Goal: Information Seeking & Learning: Learn about a topic

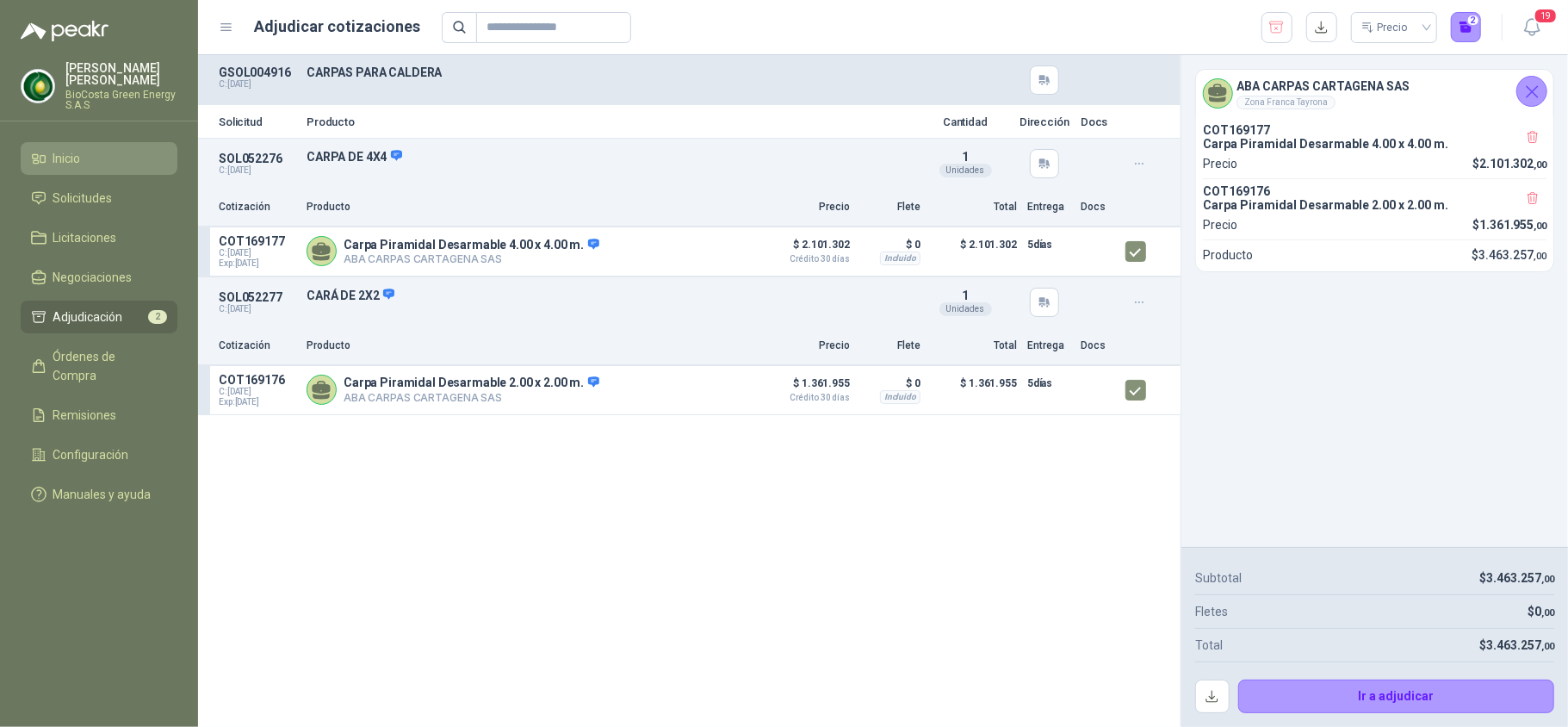
click at [80, 162] on span "Inicio" at bounding box center [68, 158] width 27 height 19
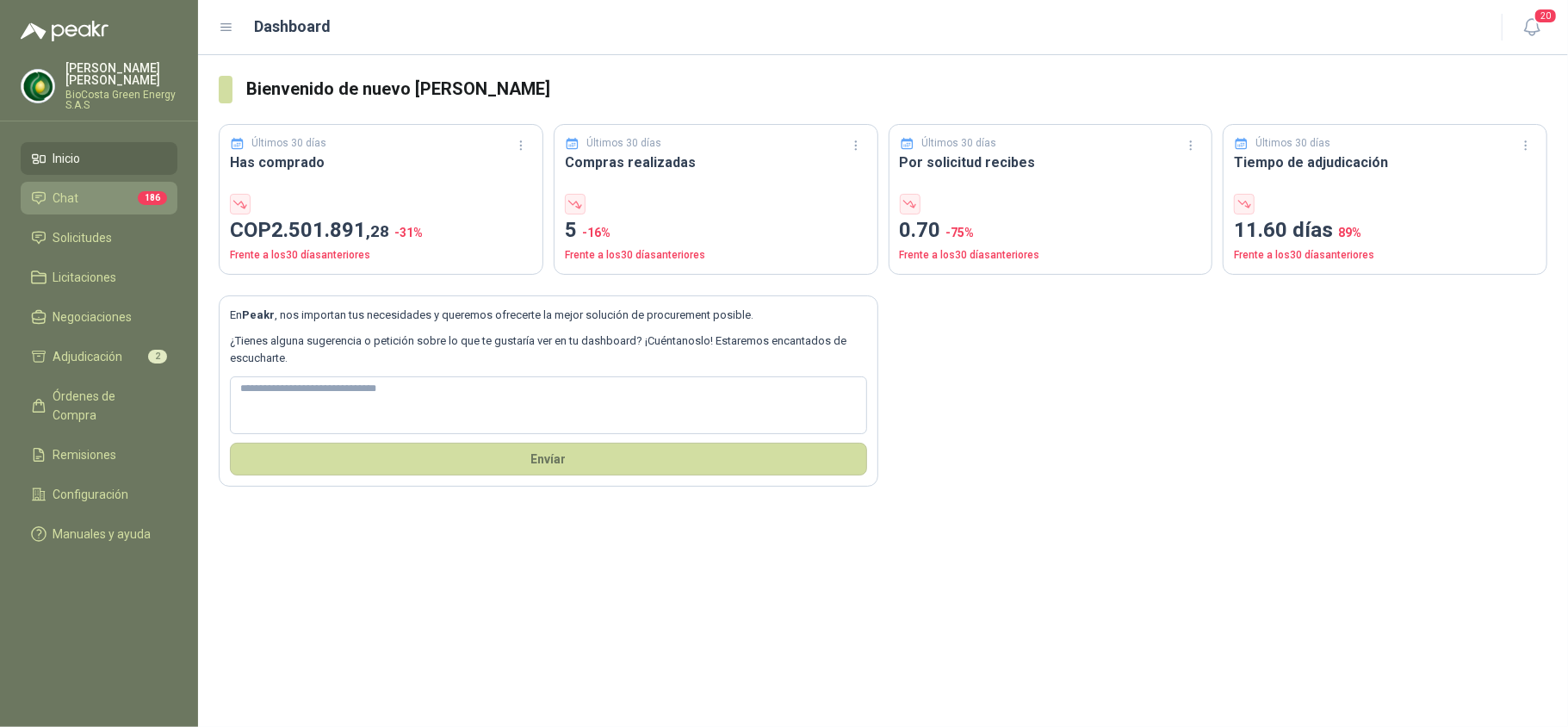
click at [47, 202] on li "Chat 186" at bounding box center [99, 198] width 136 height 19
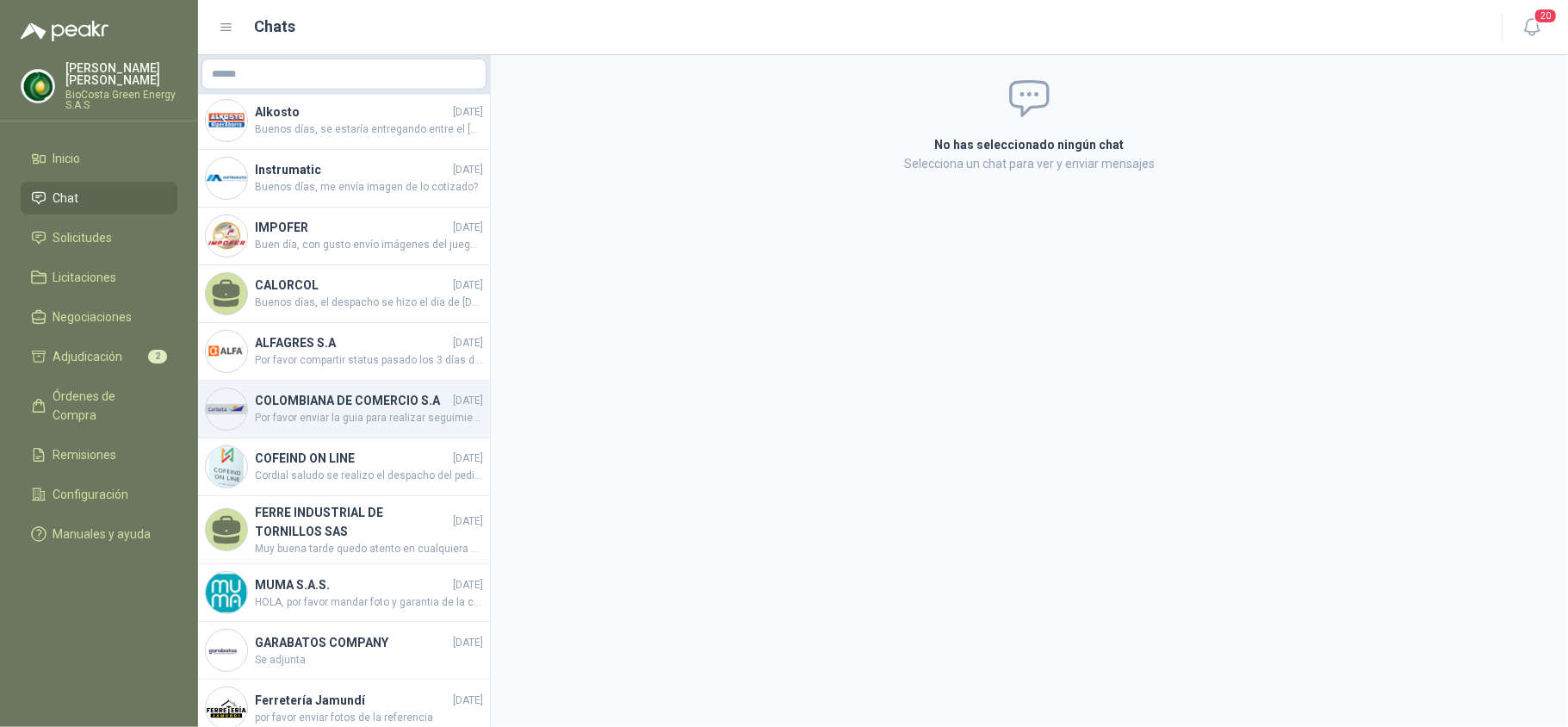
scroll to position [803, 0]
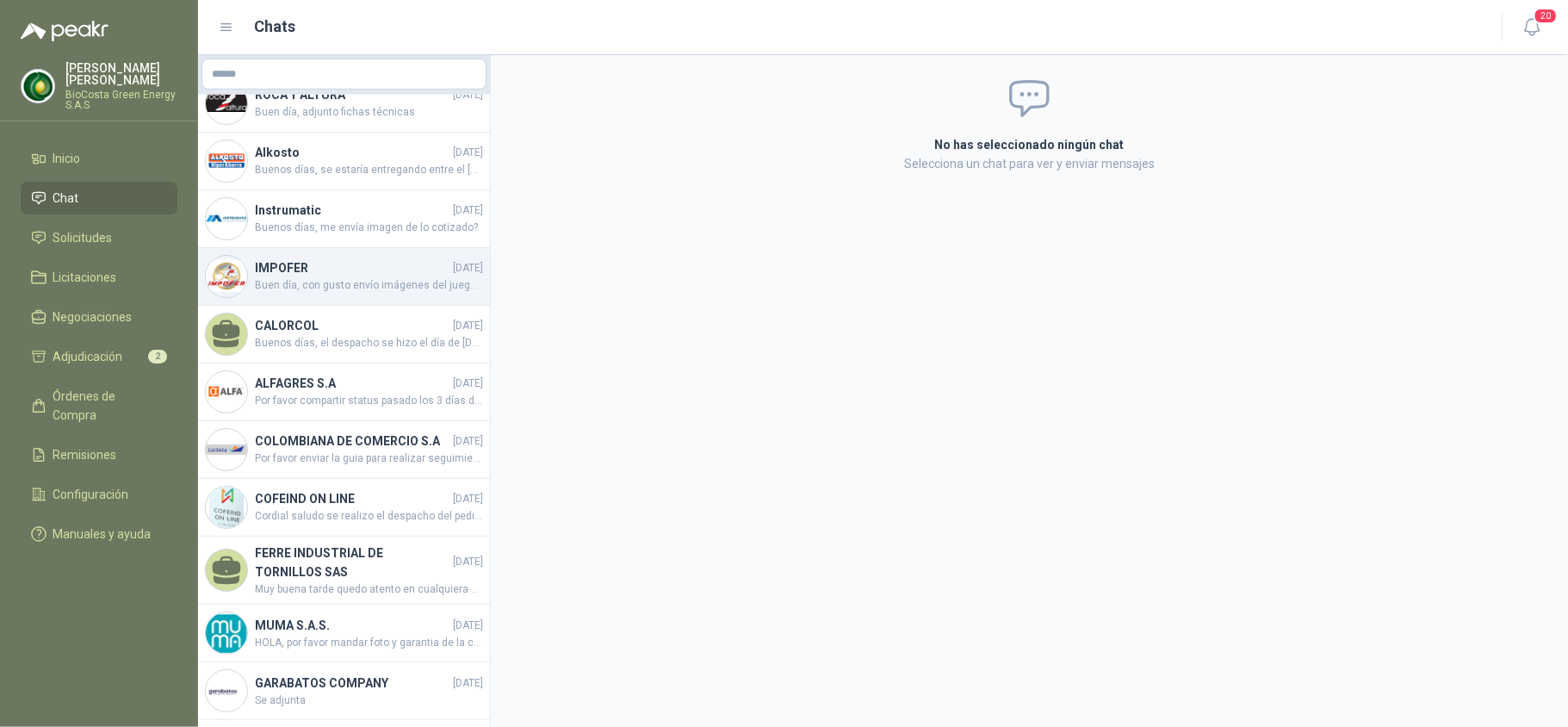
click at [359, 273] on h4 "IMPOFER" at bounding box center [351, 267] width 195 height 19
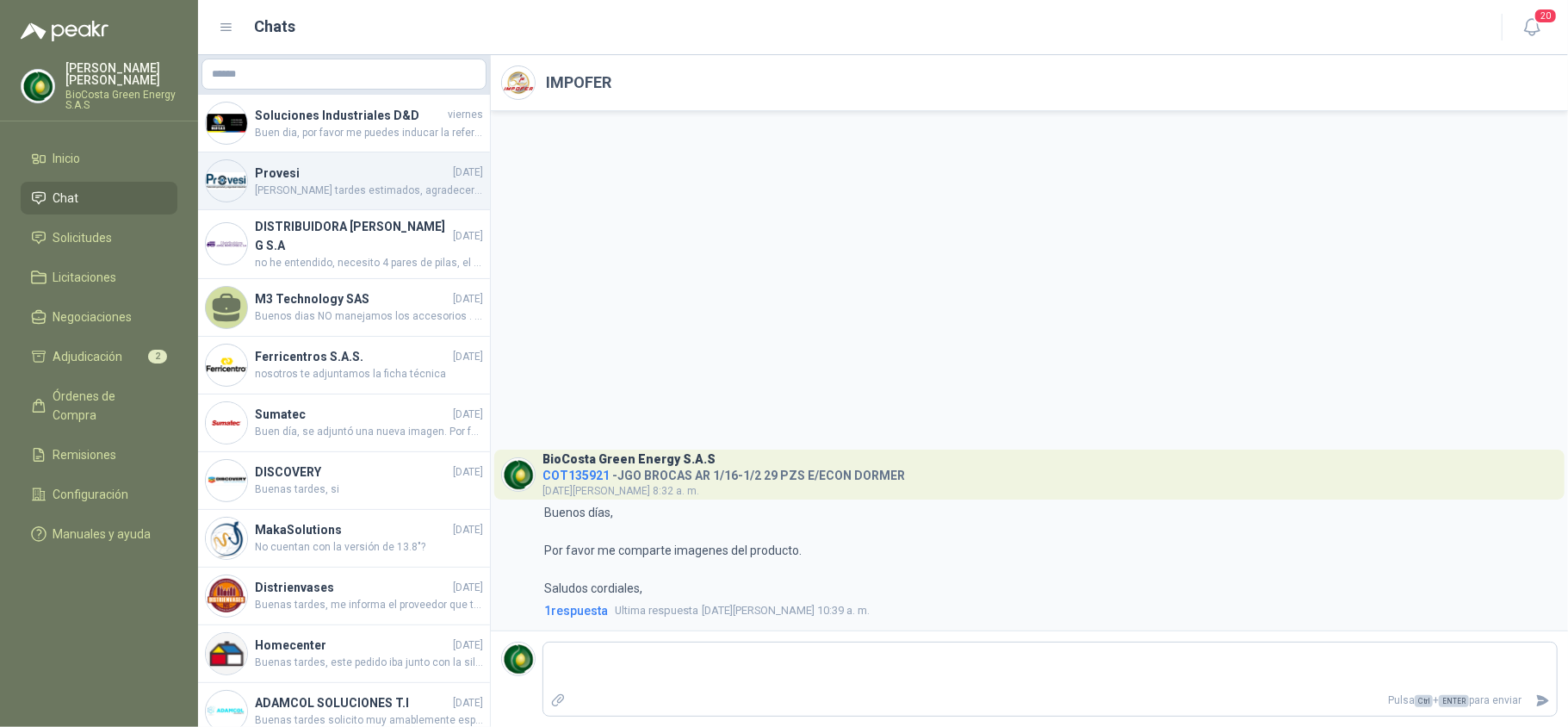
click at [308, 167] on h4 "Provesi" at bounding box center [351, 172] width 195 height 19
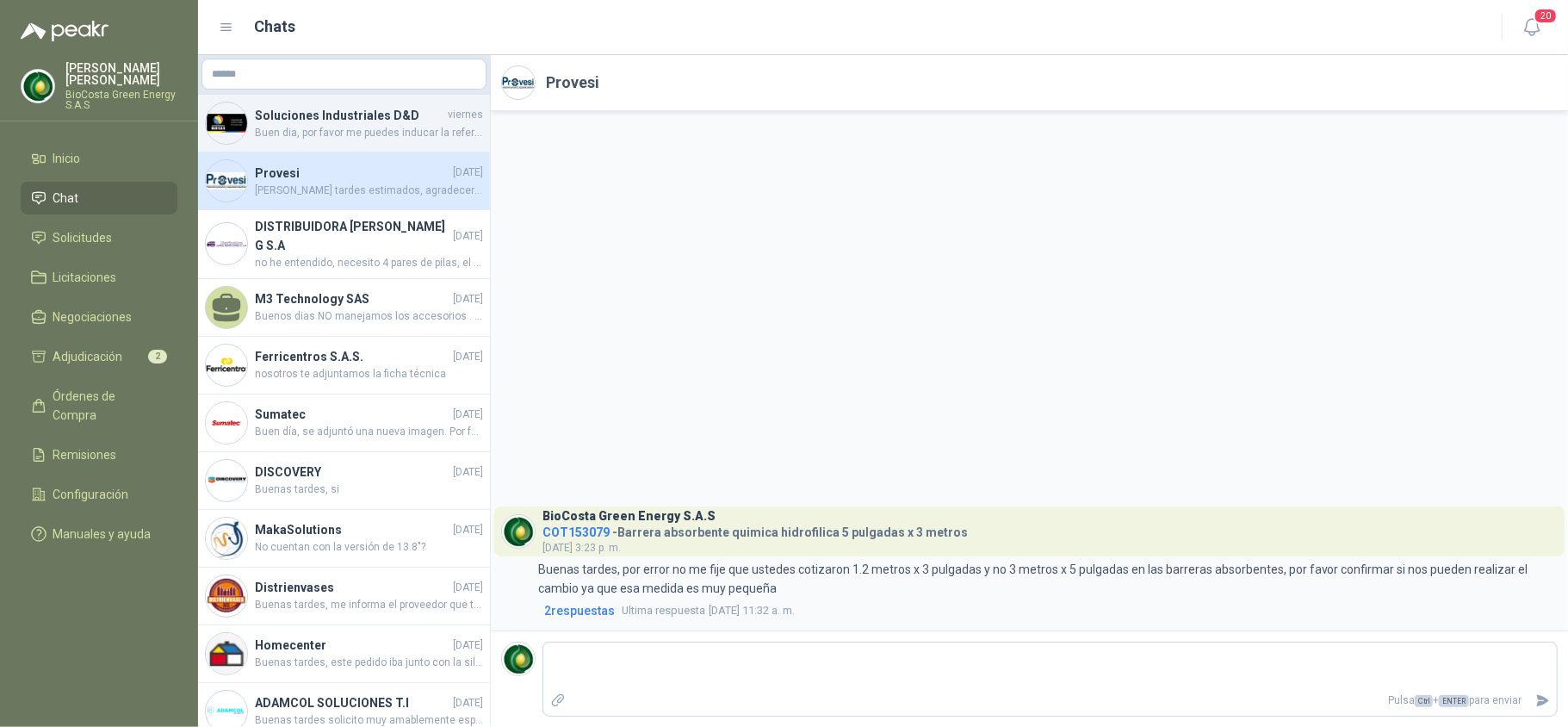
click at [306, 140] on span "Buen dia, por favor me puedes inducar la referencia de la pulidora? para podert…" at bounding box center [368, 133] width 228 height 17
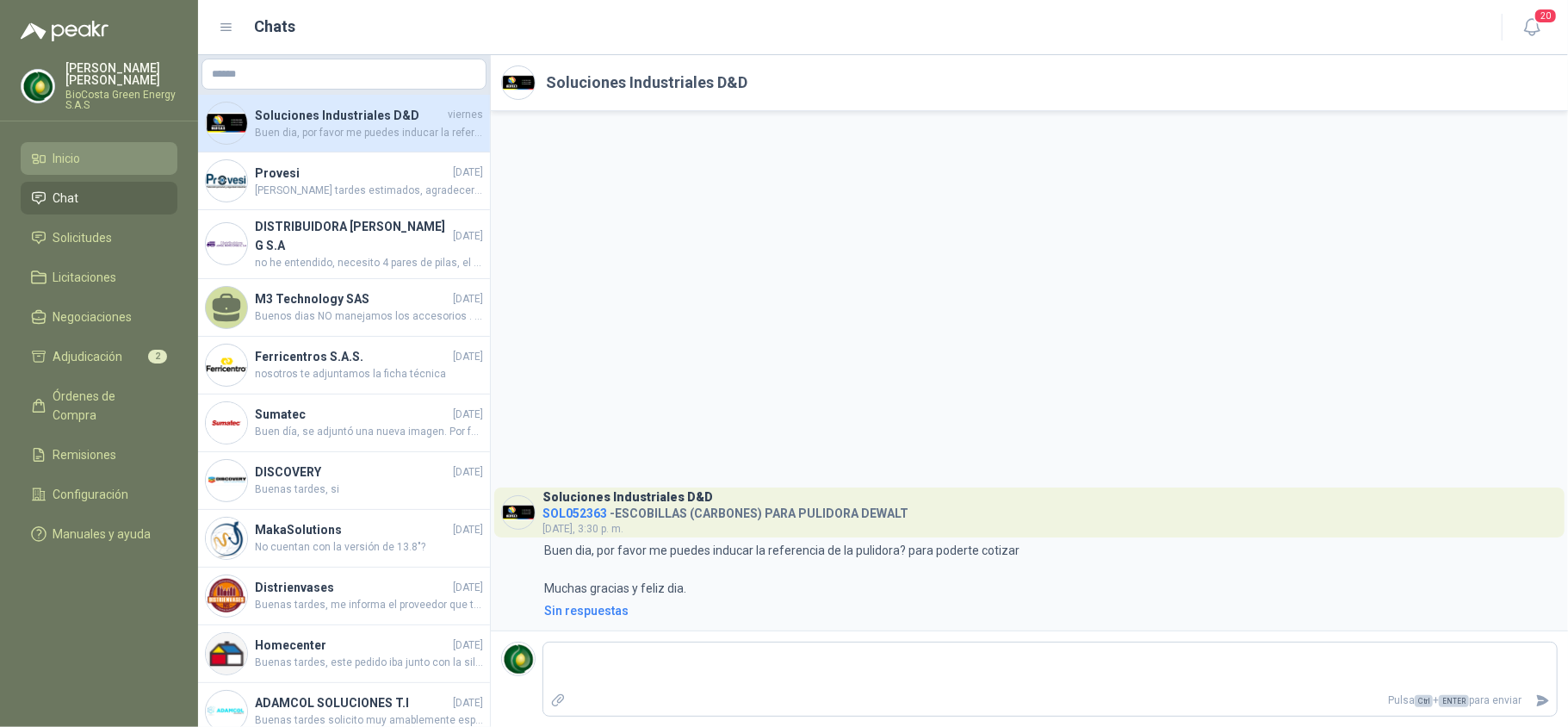
click at [90, 159] on li "Inicio" at bounding box center [99, 158] width 136 height 19
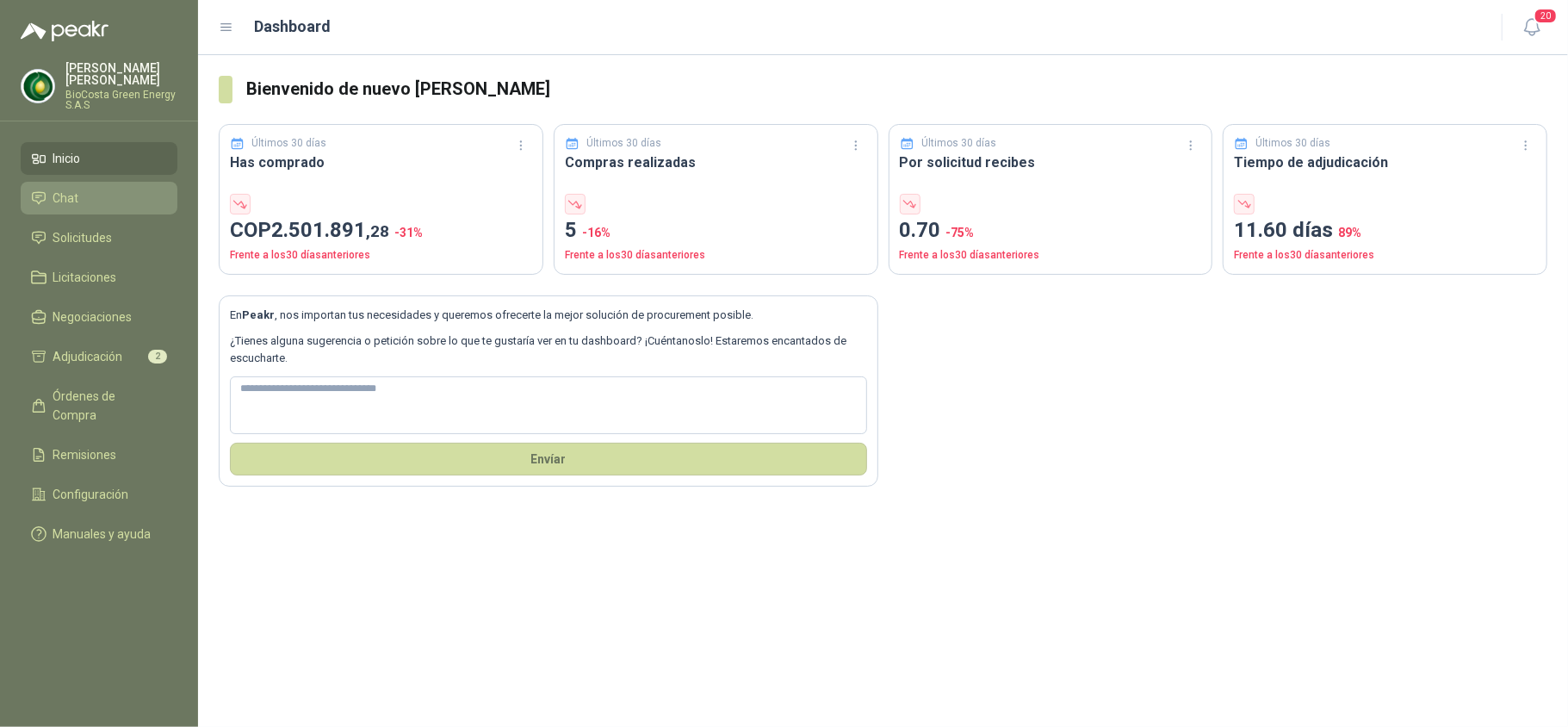
click at [54, 190] on span "Chat" at bounding box center [67, 198] width 25 height 19
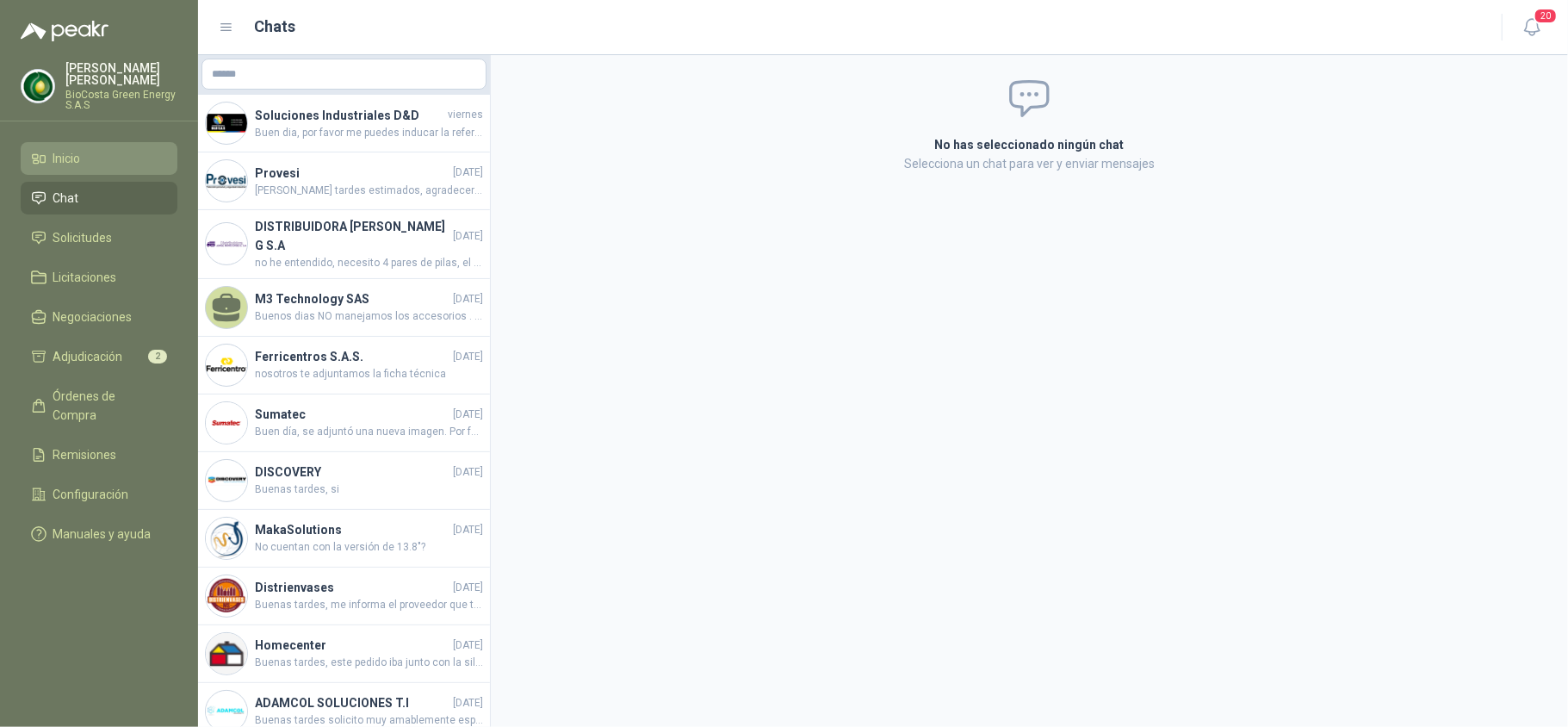
click at [66, 165] on span "Inicio" at bounding box center [68, 158] width 27 height 19
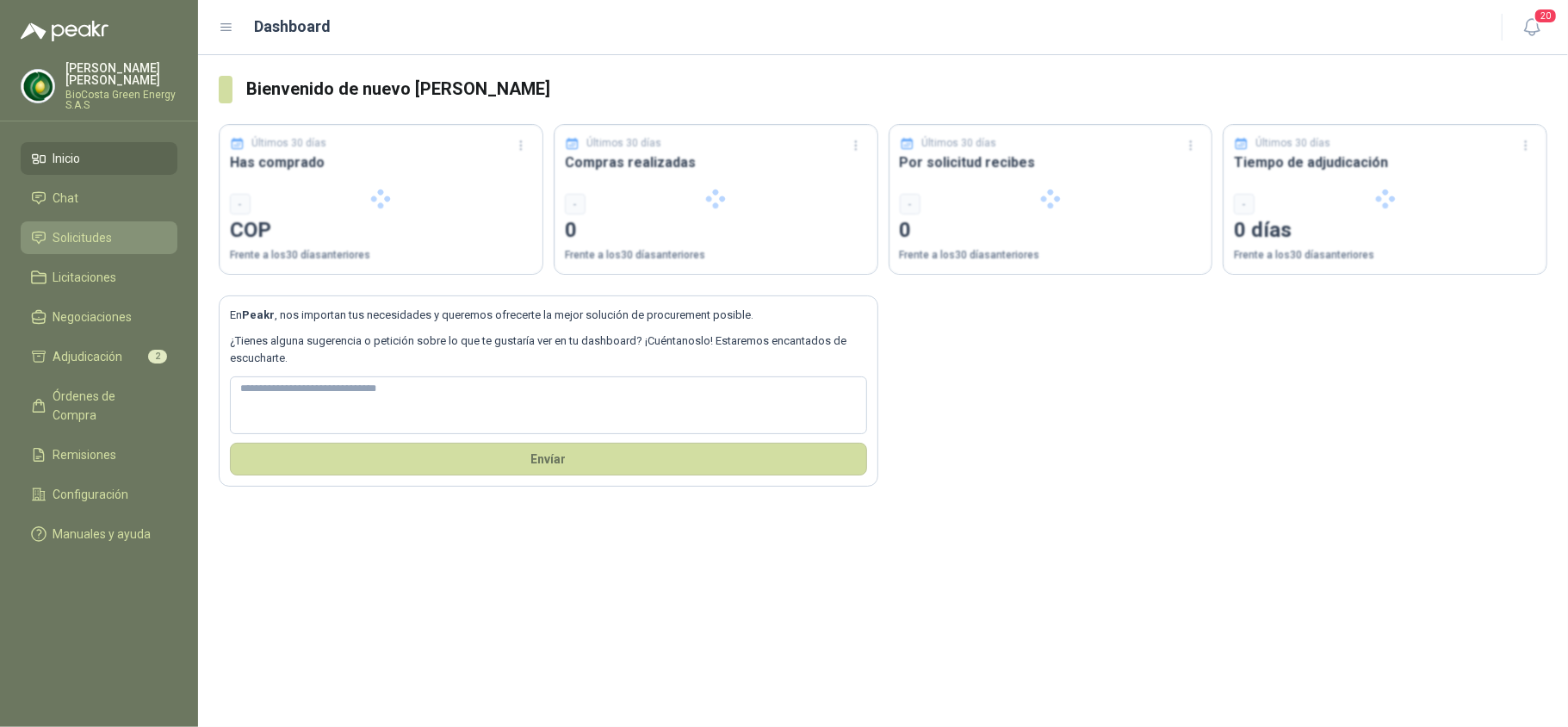
click at [90, 231] on span "Solicitudes" at bounding box center [83, 237] width 60 height 19
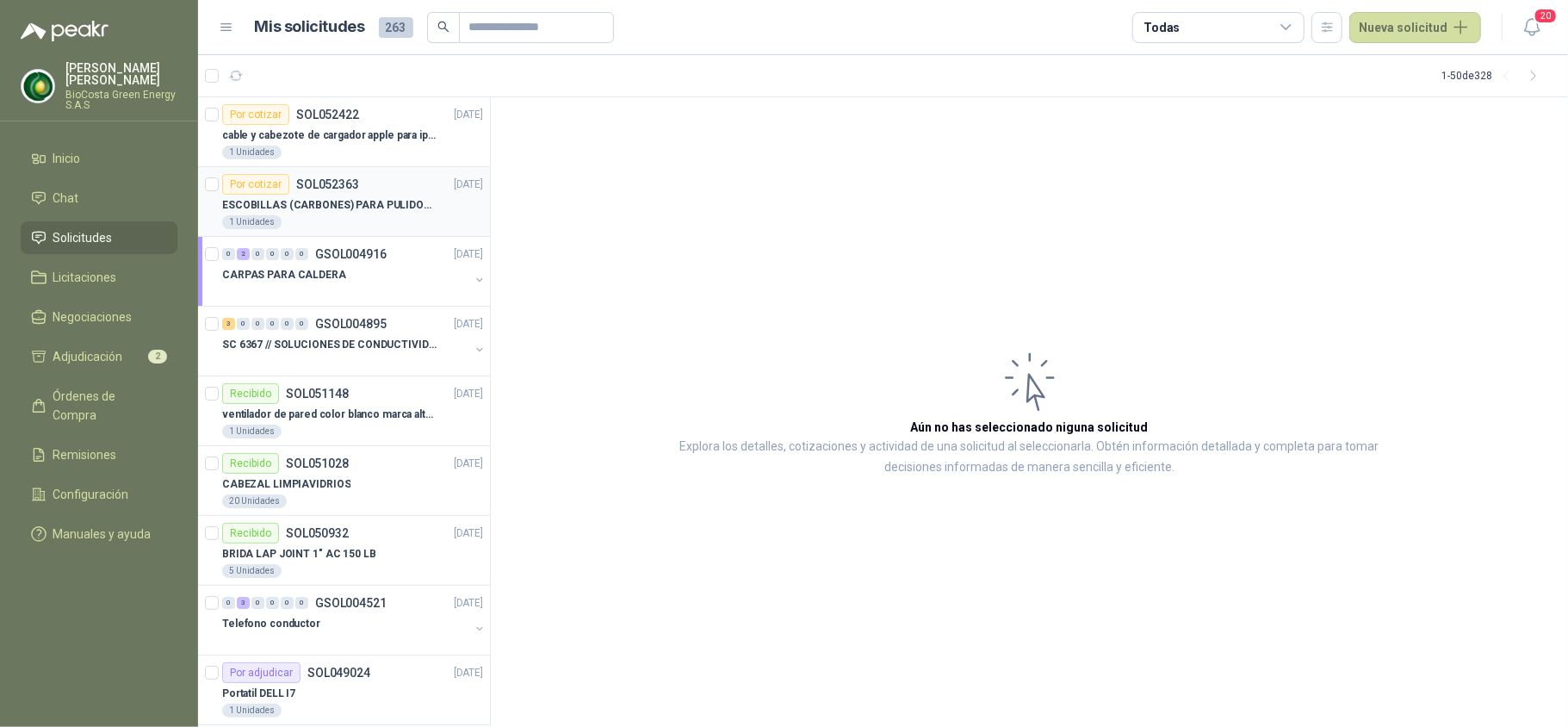
click at [404, 186] on div "Por cotizar SOL052363 [DATE]" at bounding box center [352, 184] width 261 height 21
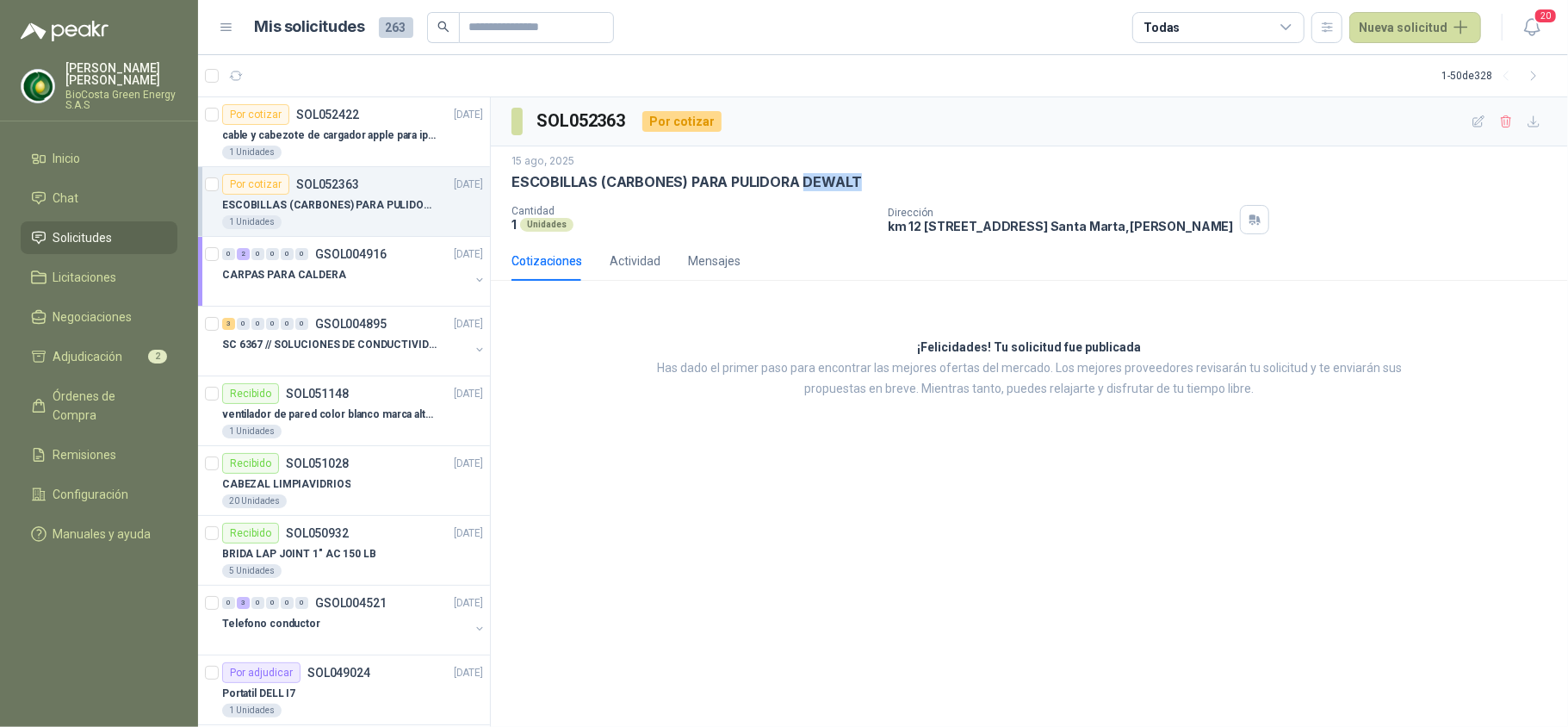
drag, startPoint x: 799, startPoint y: 175, endPoint x: 886, endPoint y: 175, distance: 87.0
click at [886, 175] on div "ESCOBILLAS (CARBONES) PARA PULIDORA DEWALT" at bounding box center [1030, 182] width 1036 height 18
click at [911, 160] on div "15 ago, 2025" at bounding box center [1030, 161] width 1036 height 17
click at [69, 198] on span "Chat" at bounding box center [67, 198] width 25 height 19
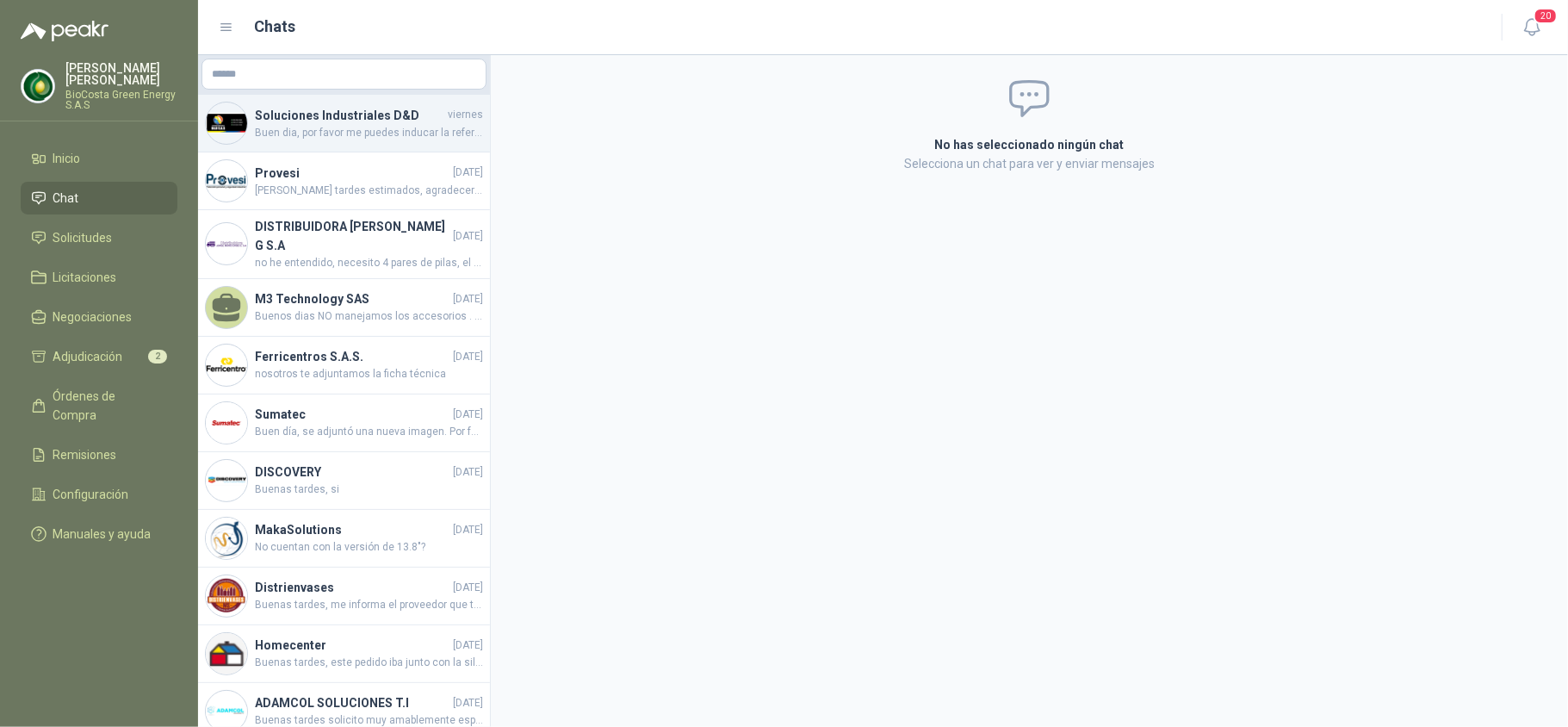
click at [287, 129] on span "Buen dia, por favor me puedes inducar la referencia de la pulidora? para podert…" at bounding box center [368, 133] width 228 height 17
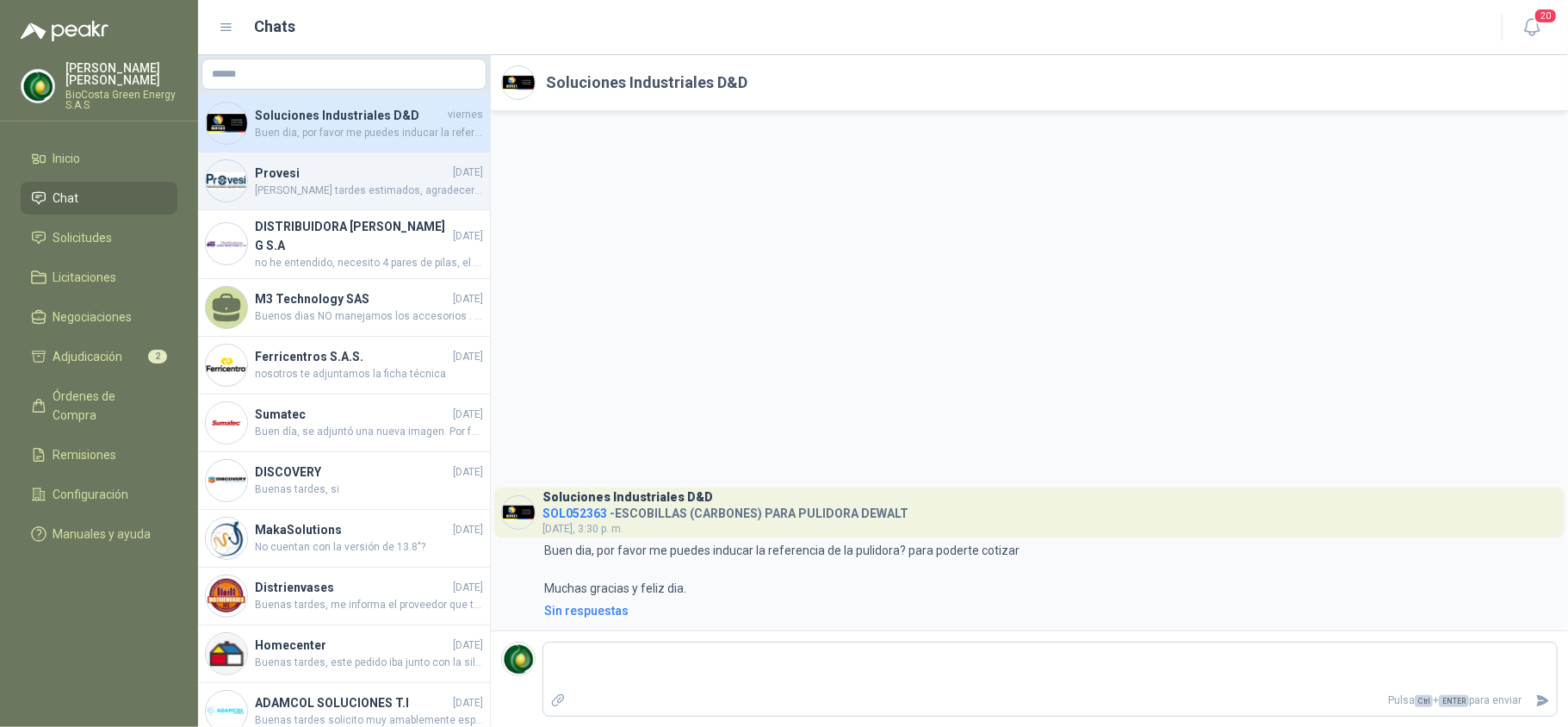
click at [304, 155] on div "Provesi [DATE] Buenas tardes estimados, agradecería su ayuda con los comentario…" at bounding box center [344, 181] width 292 height 58
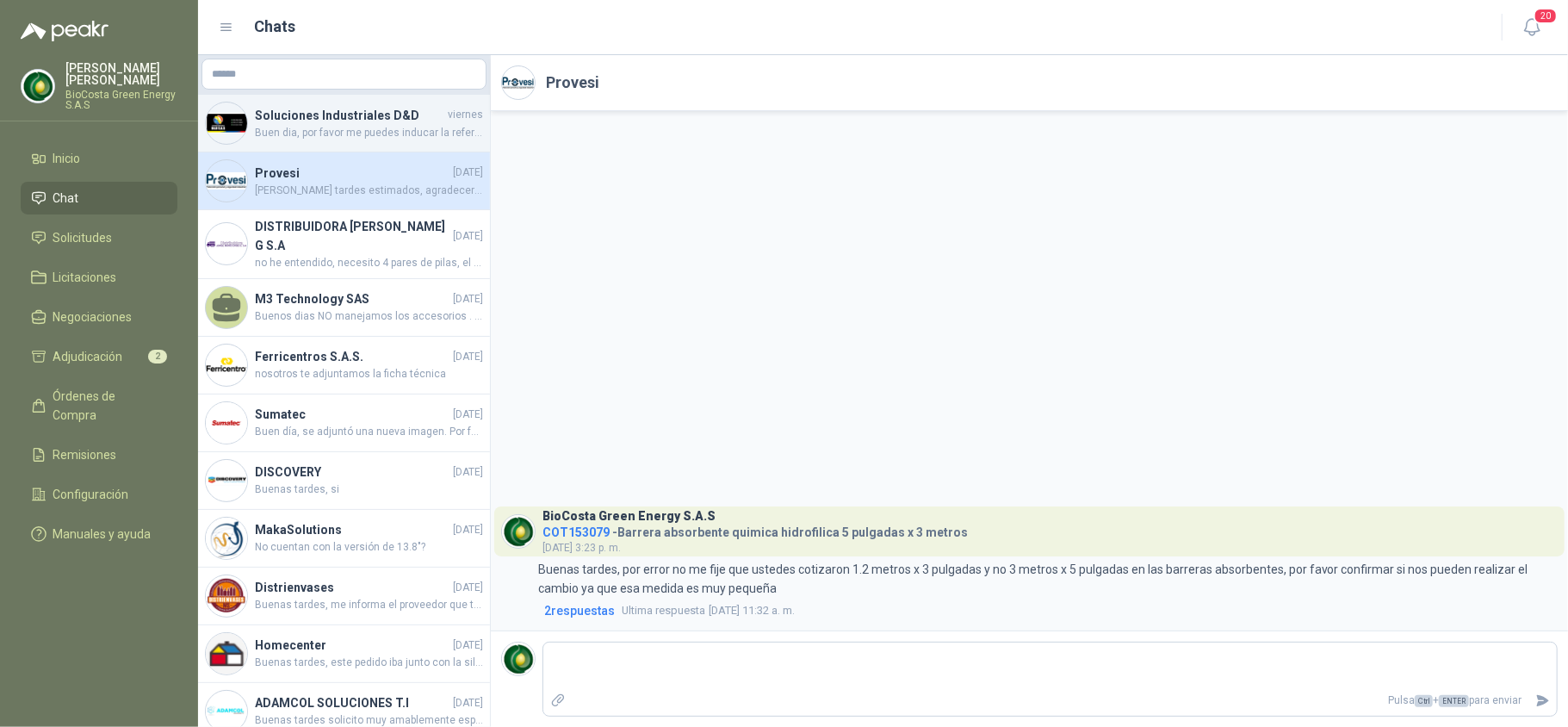
click at [281, 146] on div "Soluciones Industriales D&D [DATE] Buen dia, por favor me puedes inducar la ref…" at bounding box center [344, 123] width 292 height 58
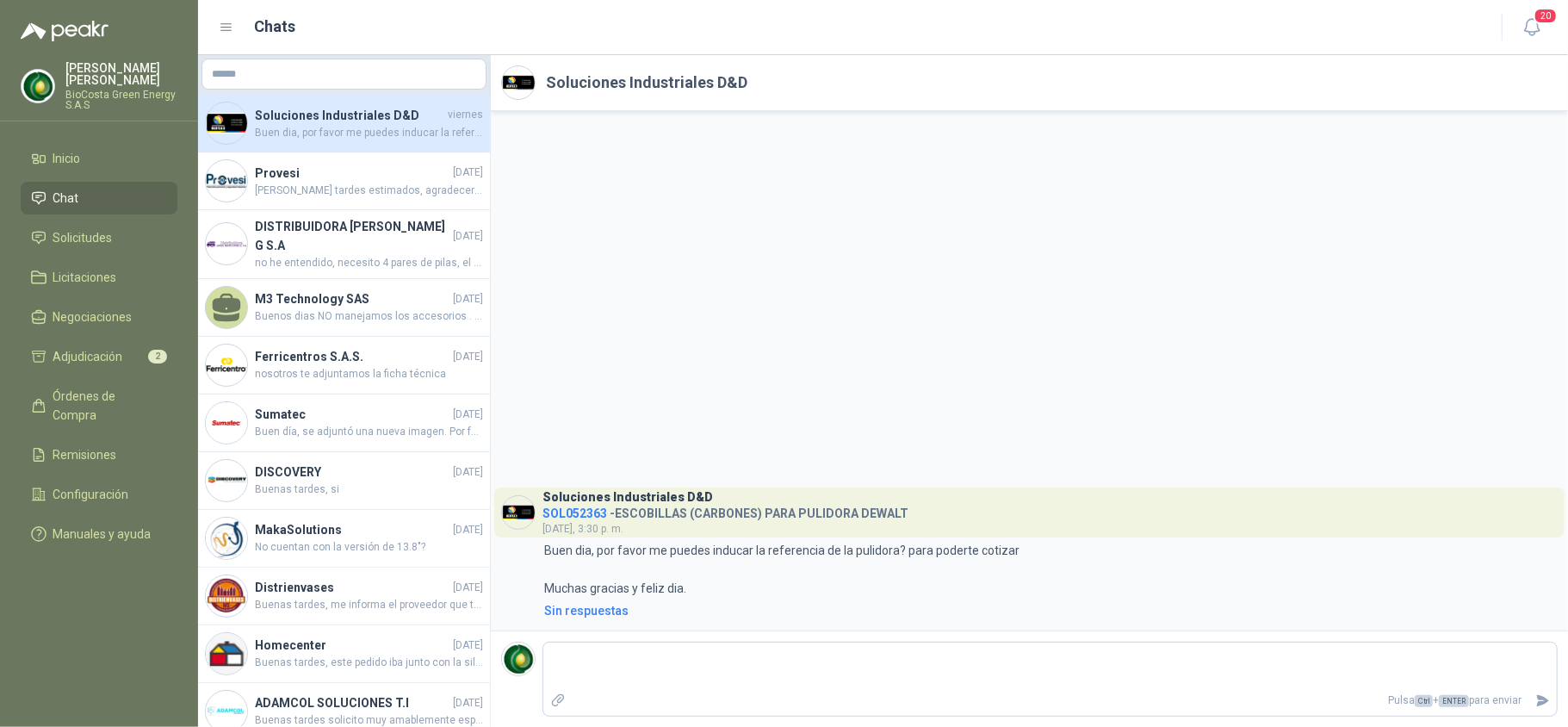
click at [519, 75] on img at bounding box center [518, 82] width 32 height 32
click at [622, 90] on h2 "Soluciones Industriales D&D" at bounding box center [647, 82] width 202 height 24
click at [504, 83] on img at bounding box center [518, 82] width 32 height 32
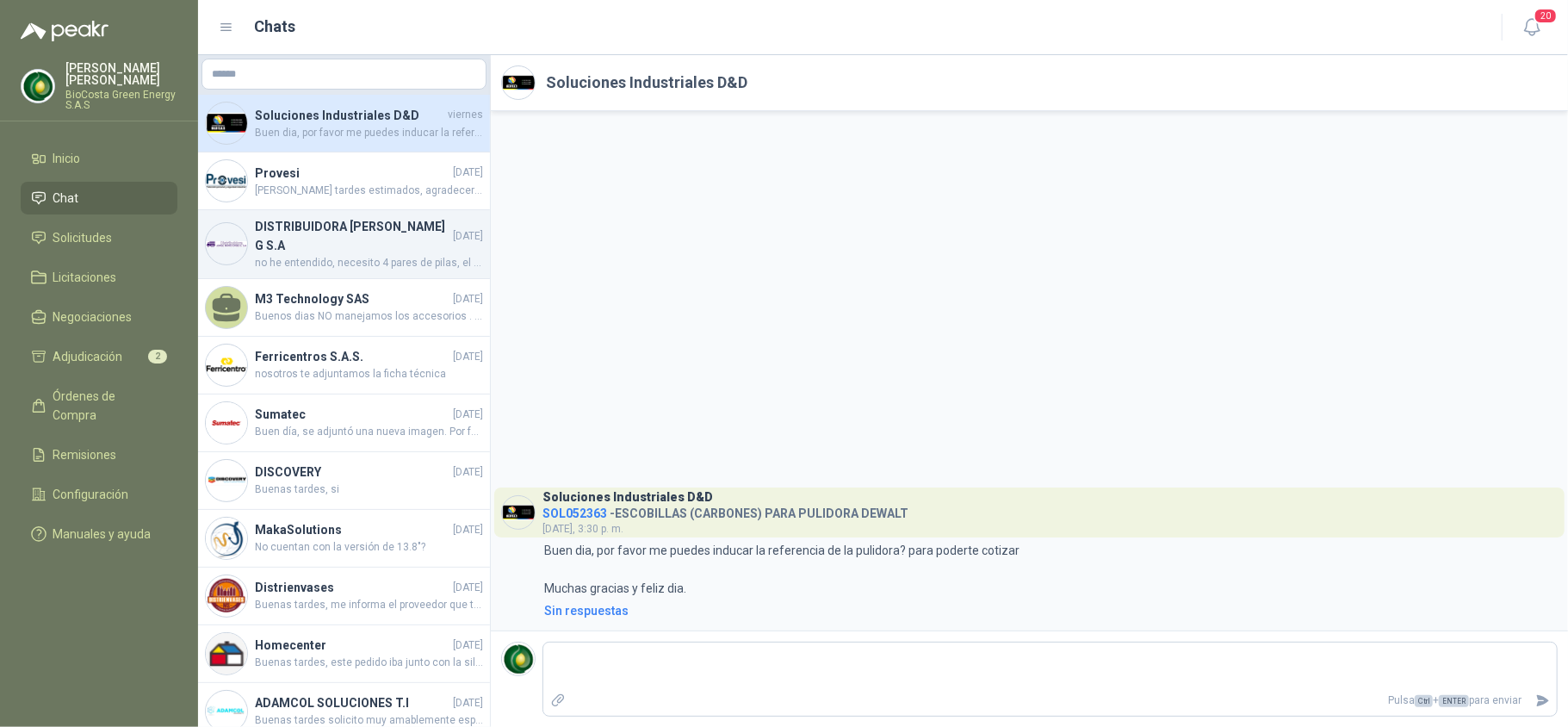
click at [325, 215] on div "DISTRIBUIDORA [PERSON_NAME] G [DATE] no he entendido, necesito 4 pares de pilas…" at bounding box center [344, 245] width 292 height 68
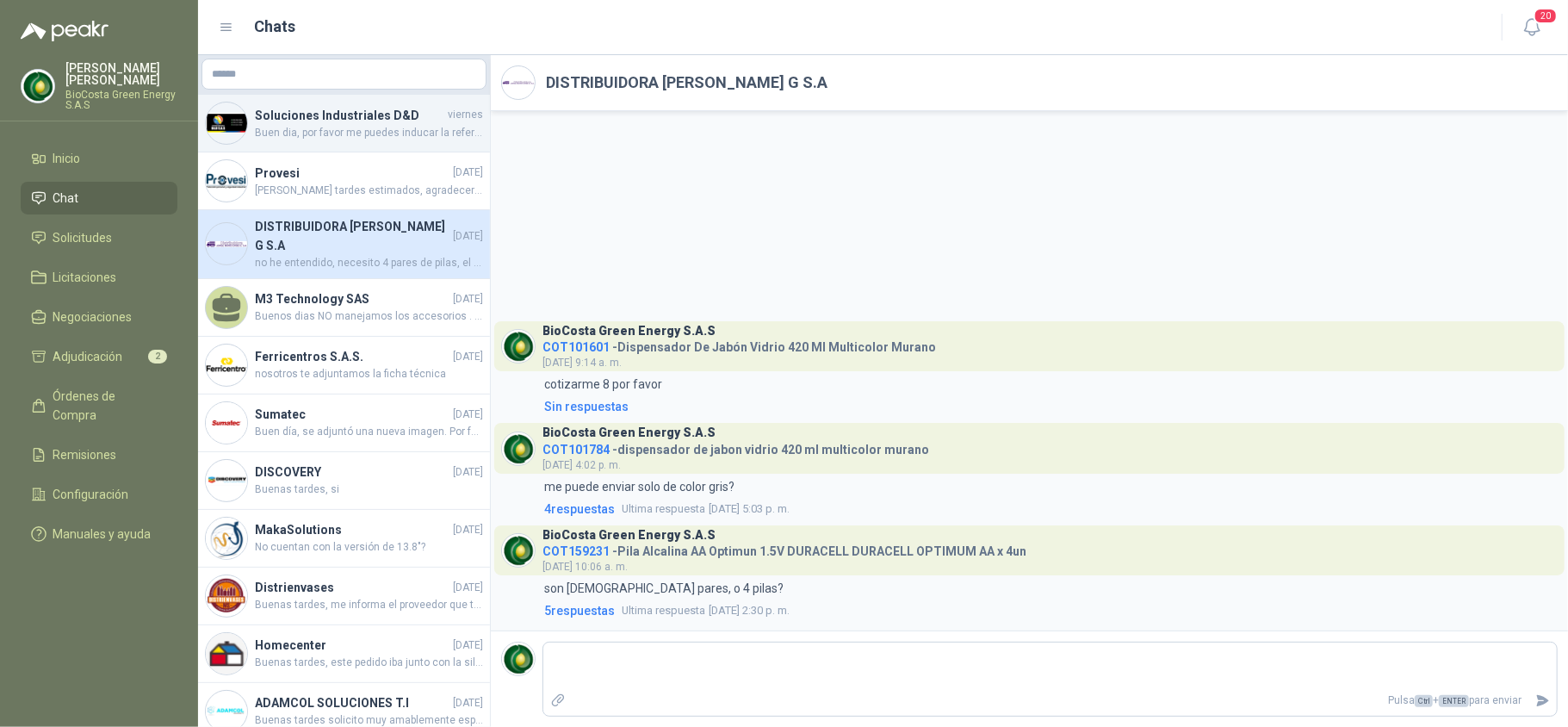
click at [372, 111] on h4 "Soluciones Industriales D&D" at bounding box center [349, 114] width 190 height 19
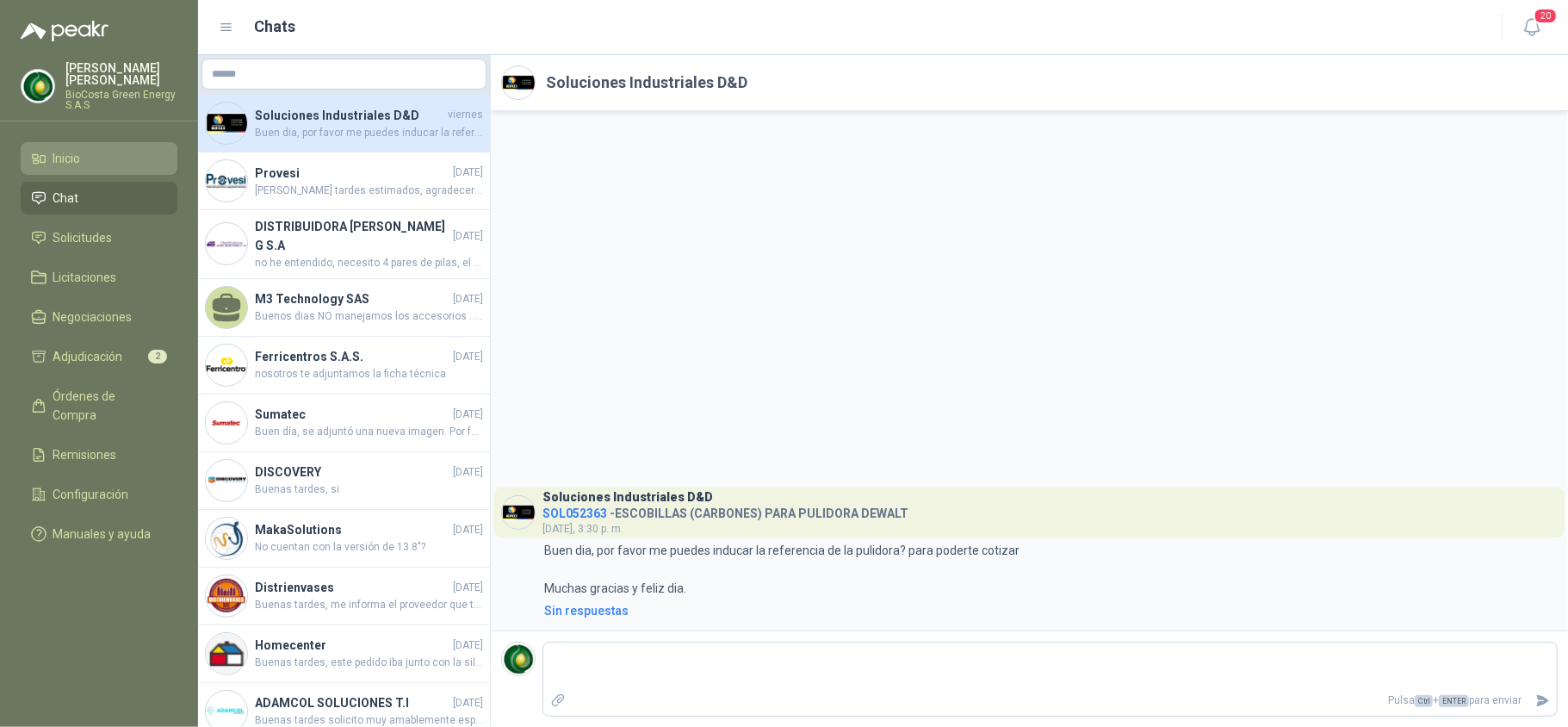
click at [90, 174] on link "Inicio" at bounding box center [99, 158] width 157 height 32
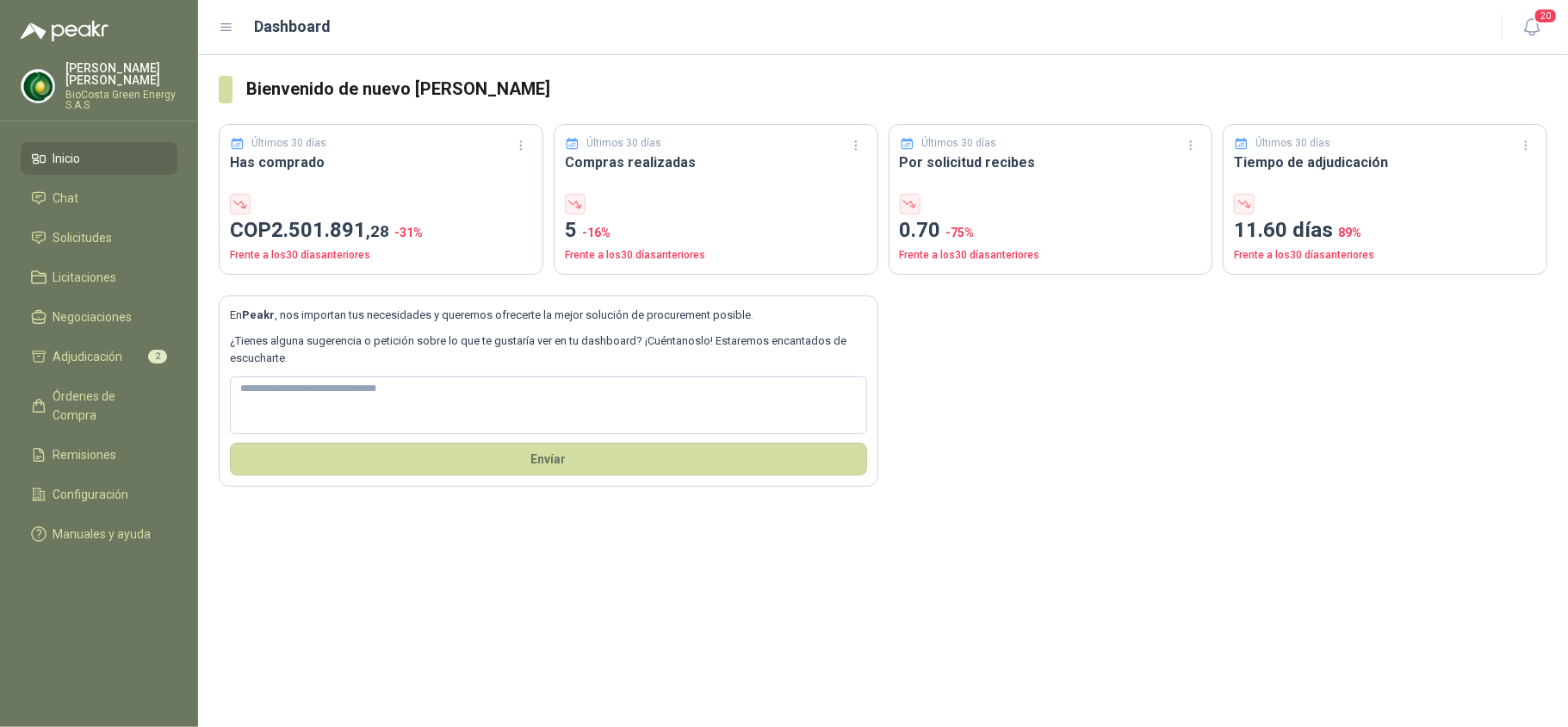
click at [35, 218] on ul "Inicio Chat Solicitudes Licitaciones Negociaciones Adjudicación 2 Órdenes de Co…" at bounding box center [99, 349] width 198 height 415
click at [52, 228] on li "Solicitudes" at bounding box center [99, 237] width 136 height 19
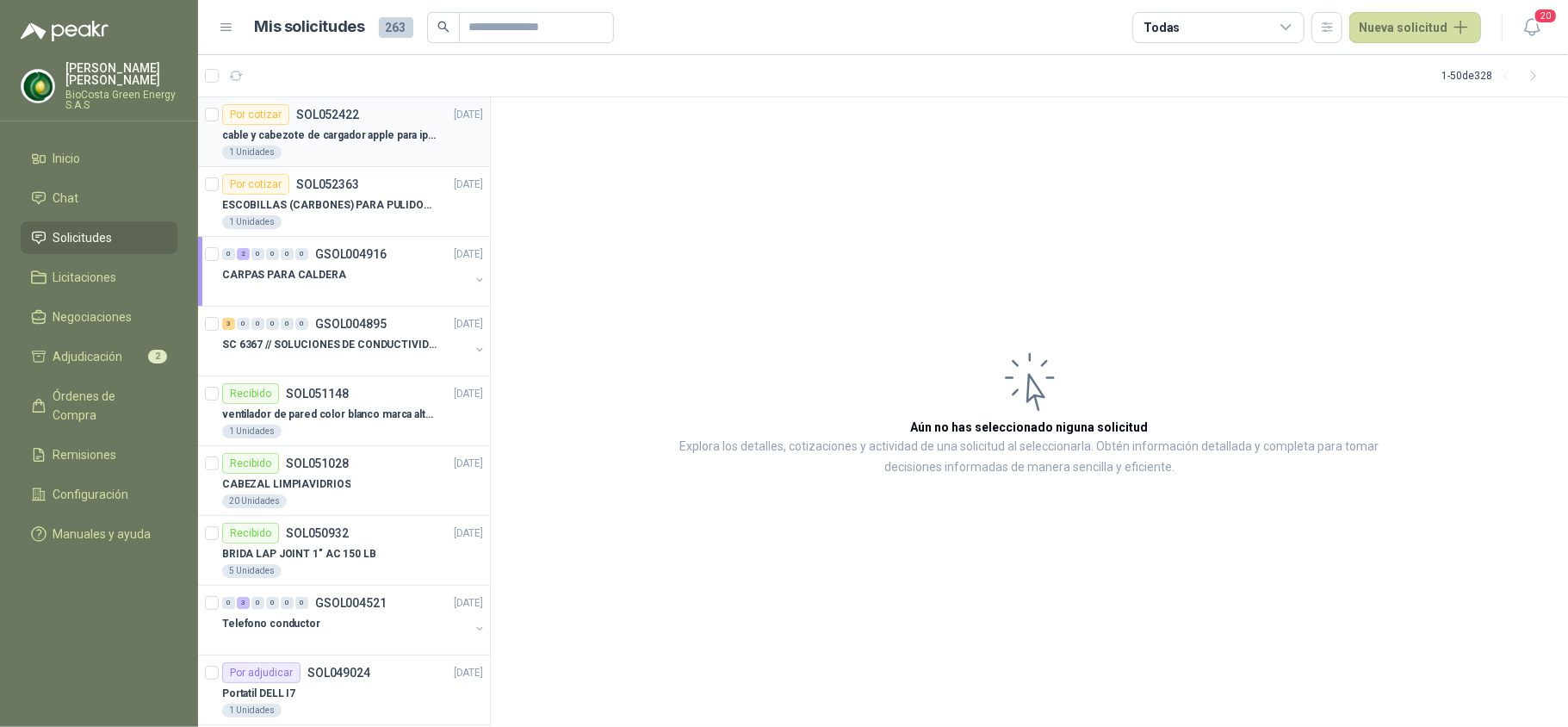
click at [331, 163] on article "Por cotizar SOL052422 [DATE] cable y cabezote de cargador apple para iphone 1 U…" at bounding box center [344, 131] width 292 height 69
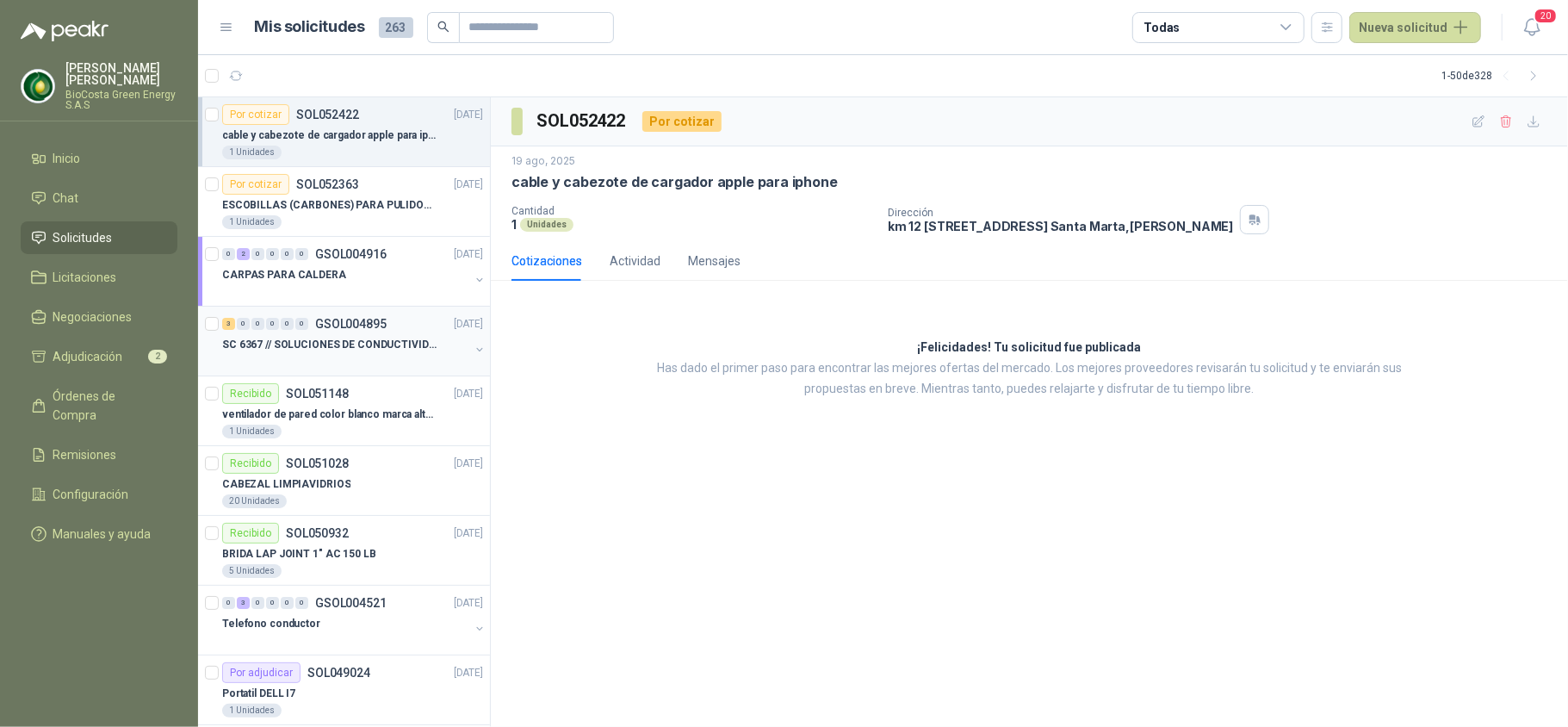
click at [331, 351] on p "SC 6367 // SOLUCIONES DE CONDUCTIVIDAD" at bounding box center [329, 344] width 214 height 17
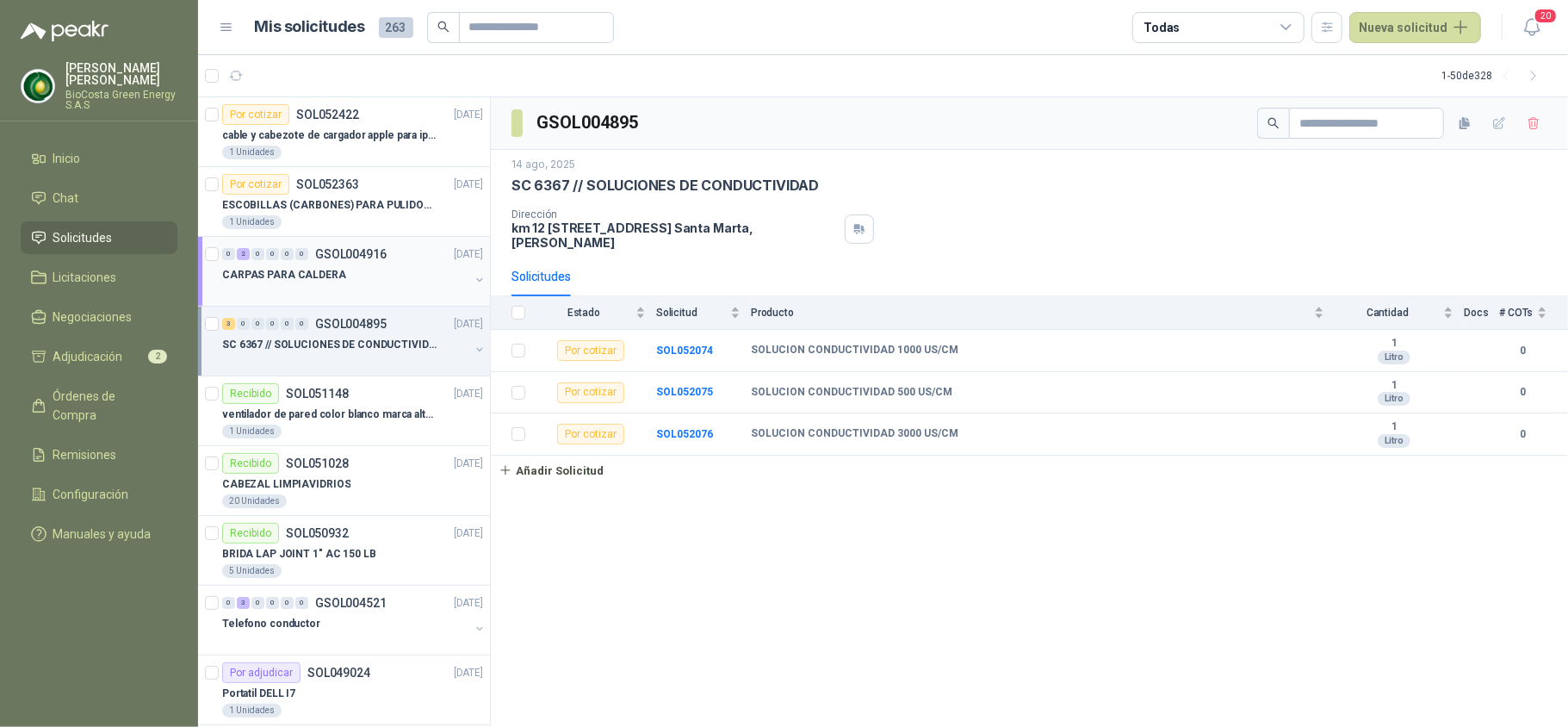
click at [343, 273] on div "CARPAS PARA CALDERA" at bounding box center [346, 274] width 248 height 21
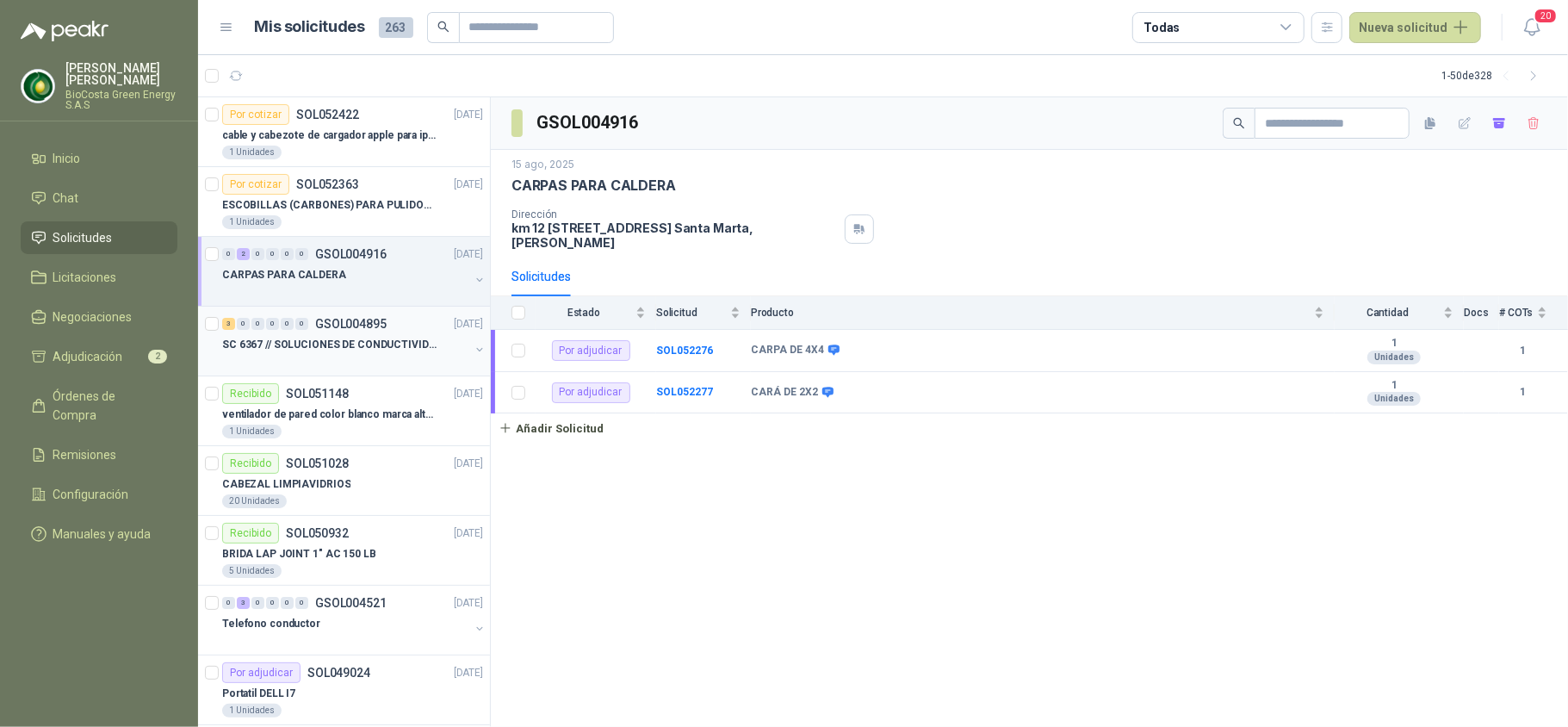
click at [362, 341] on p "SC 6367 // SOLUCIONES DE CONDUCTIVIDAD" at bounding box center [329, 344] width 214 height 17
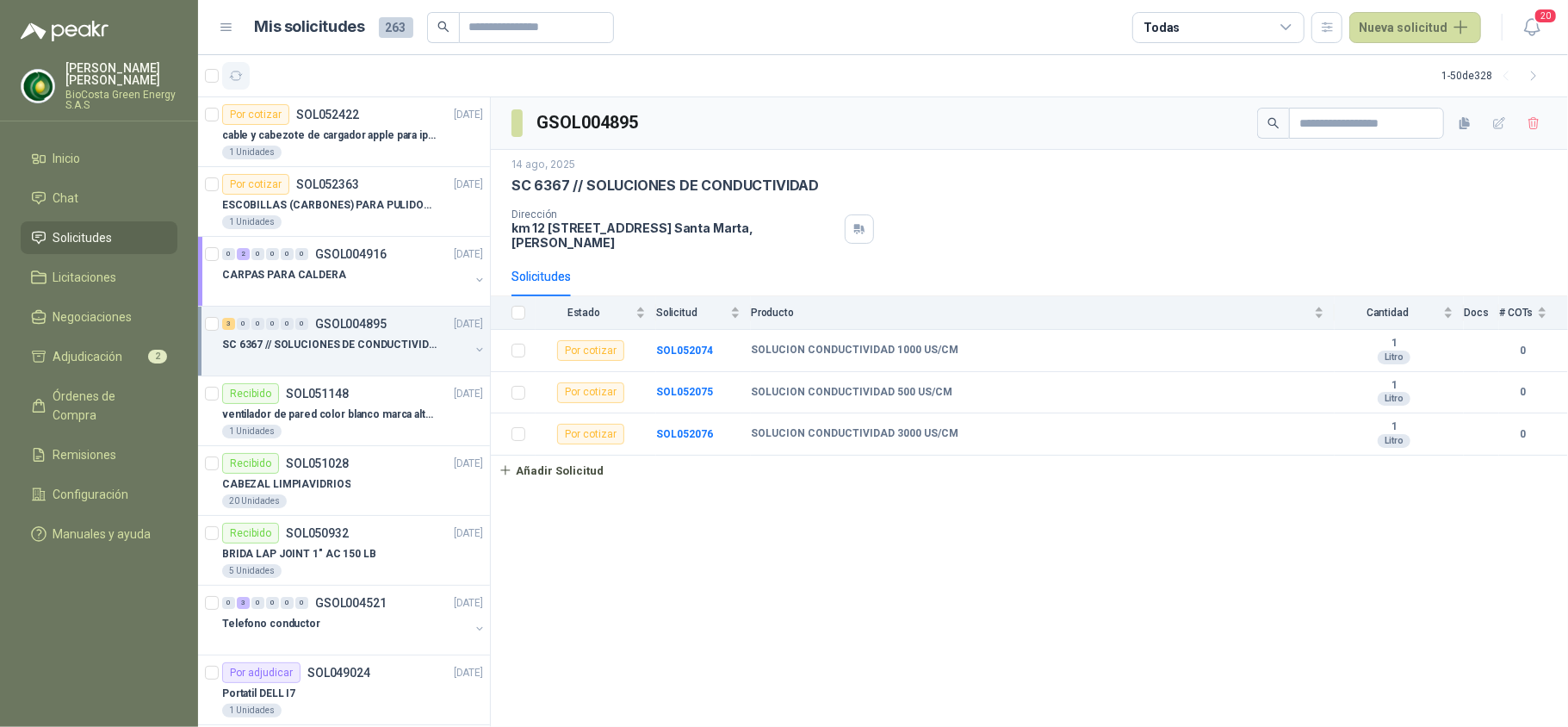
click at [245, 80] on button "button" at bounding box center [236, 75] width 27 height 27
click at [300, 141] on p "cable y cabezote de cargador apple para iphone" at bounding box center [329, 135] width 214 height 17
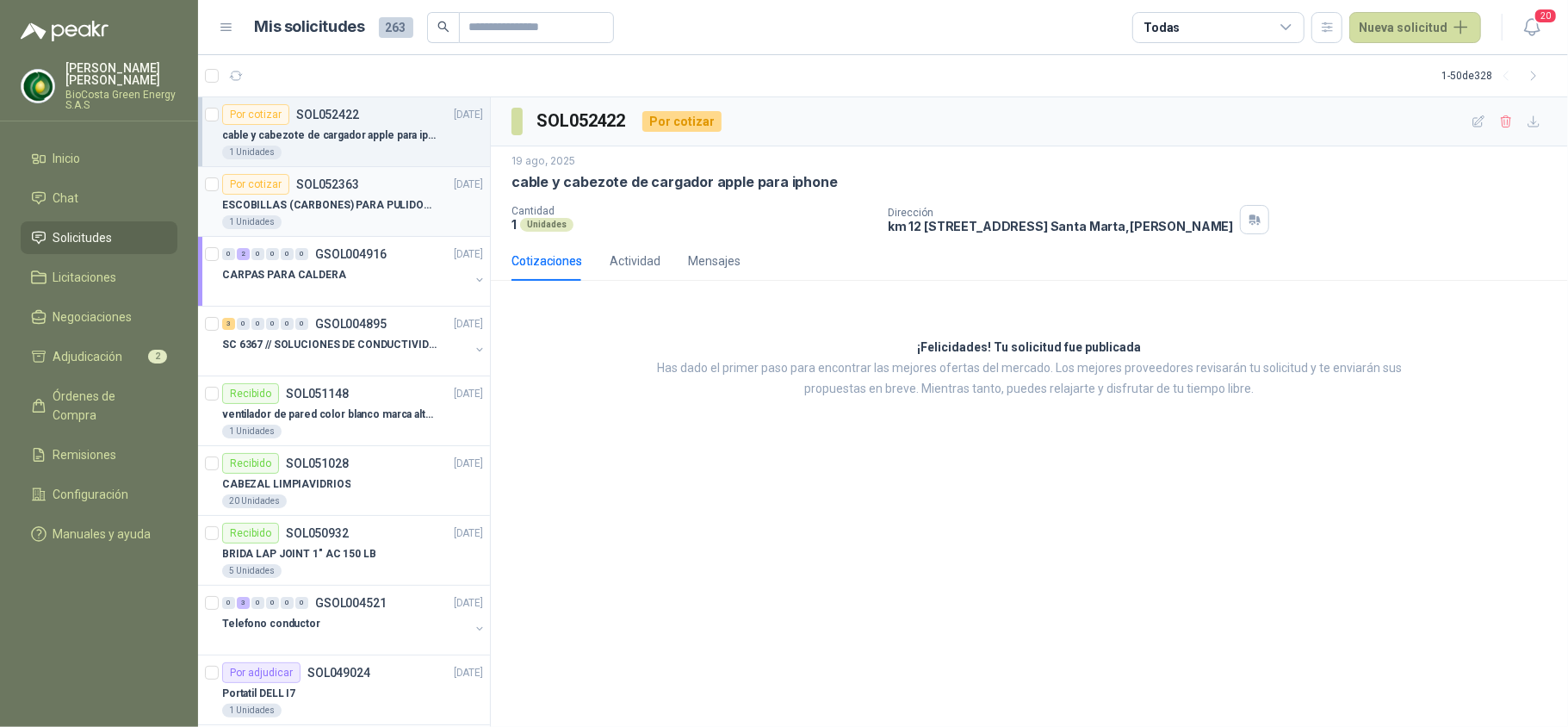
click at [320, 173] on article "Por cotizar SOL052363 [DATE] ESCOBILLAS (CARBONES) PARA PULIDORA DEWALT 1 Unida…" at bounding box center [344, 202] width 292 height 69
